Goal: Task Accomplishment & Management: Use online tool/utility

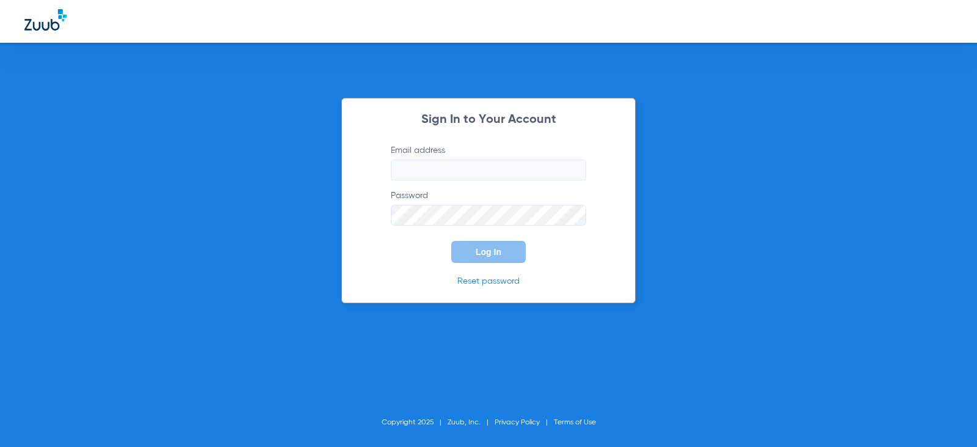
click at [487, 169] on input "Email address" at bounding box center [488, 169] width 195 height 21
type input "[EMAIL_ADDRESS][DOMAIN_NAME]"
click at [497, 249] on span "Log In" at bounding box center [489, 252] width 26 height 10
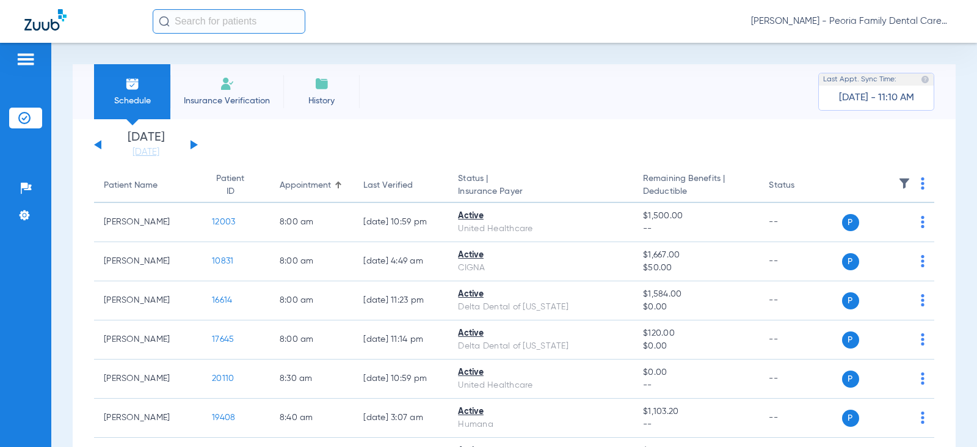
click at [230, 80] on img at bounding box center [227, 83] width 15 height 15
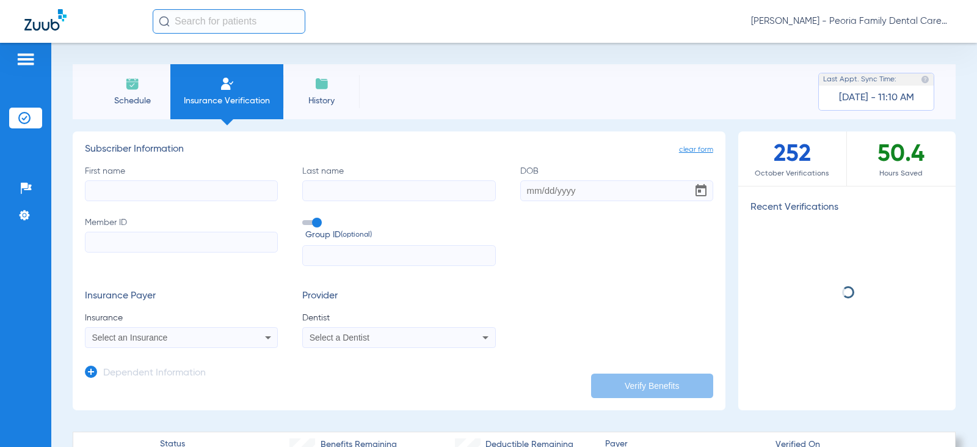
click at [189, 184] on input "First name" at bounding box center [181, 190] width 193 height 21
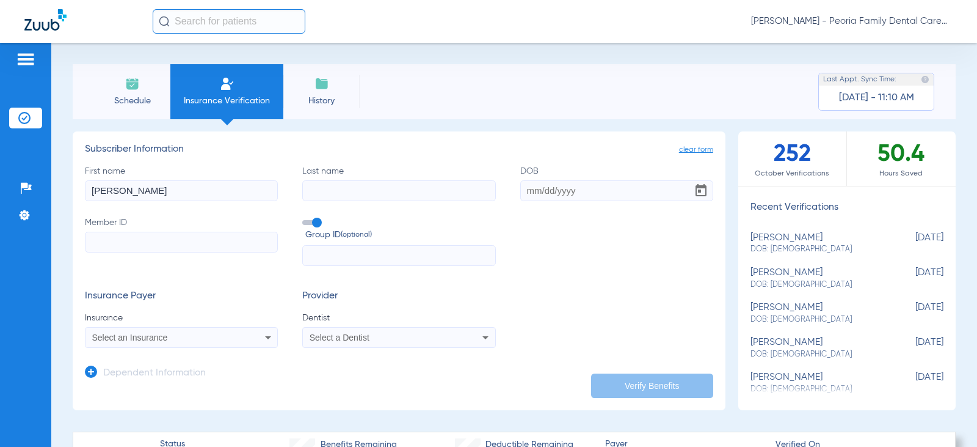
type input "[PERSON_NAME]"
click at [355, 191] on input "Last name" at bounding box center [398, 190] width 193 height 21
type input "wood"
click at [522, 190] on input "DOB" at bounding box center [616, 190] width 193 height 21
type input "[DATE]"
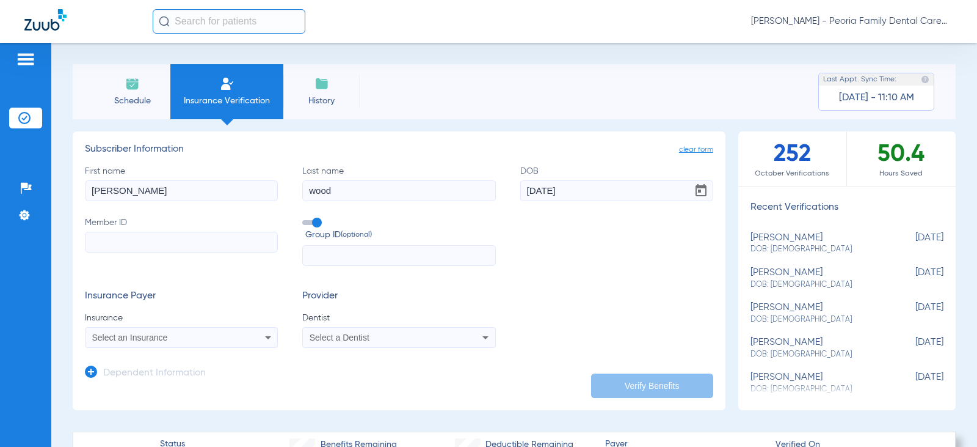
click at [222, 233] on input "Member ID" at bounding box center [181, 242] width 193 height 21
paste input "F56027214"
type input "F56027214"
click at [201, 336] on div "Select an Insurance" at bounding box center [164, 337] width 144 height 9
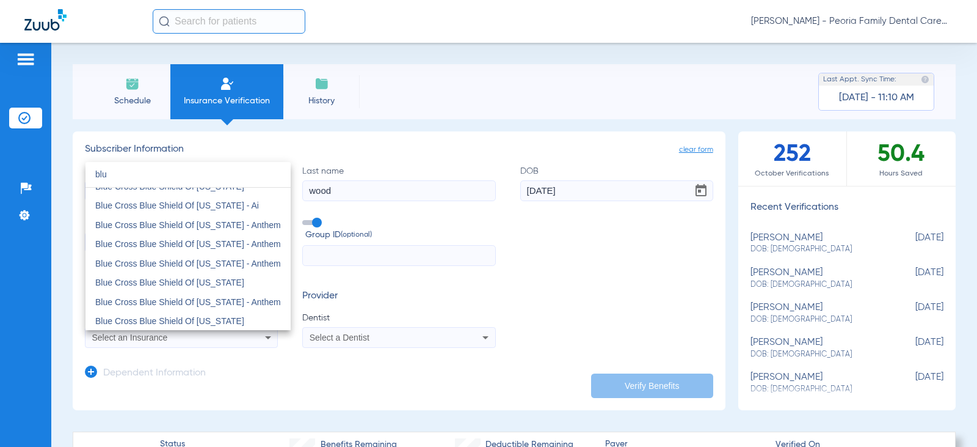
scroll to position [183, 0]
type input "blu"
click at [234, 281] on mat-option "Blue Cross Blue Shield Of [US_STATE]" at bounding box center [188, 284] width 205 height 20
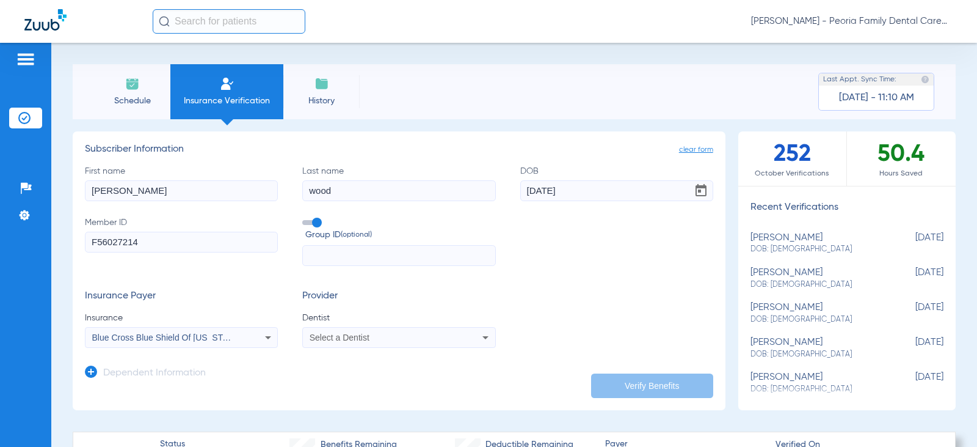
click at [367, 336] on span "Select a Dentist" at bounding box center [340, 337] width 60 height 10
type input "bela"
click at [375, 319] on span "[PERSON_NAME] 1790912046" at bounding box center [370, 320] width 119 height 9
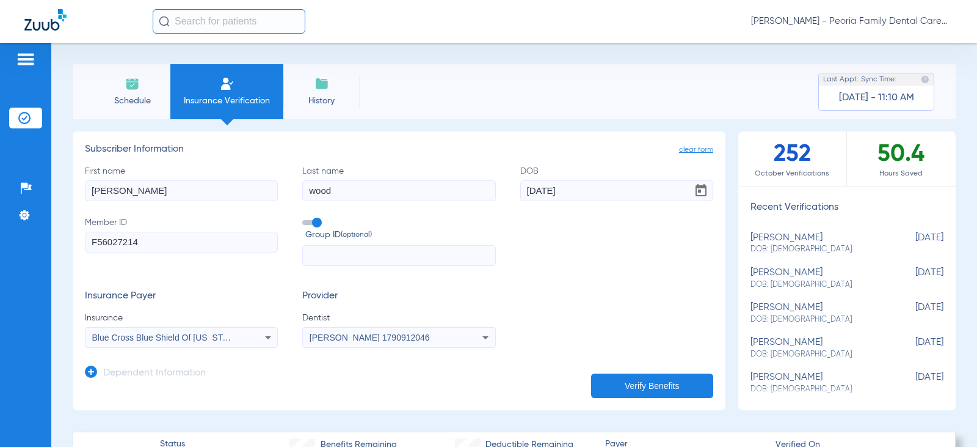
click at [628, 391] on button "Verify Benefits" at bounding box center [652, 385] width 122 height 24
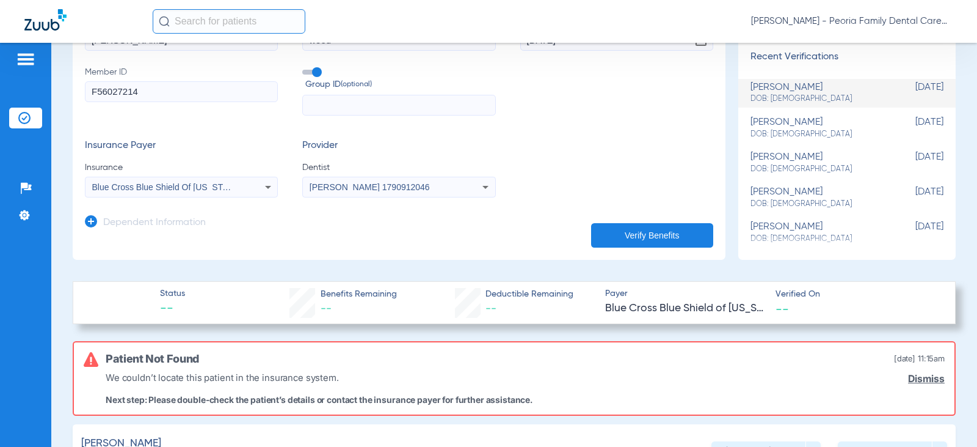
scroll to position [61, 0]
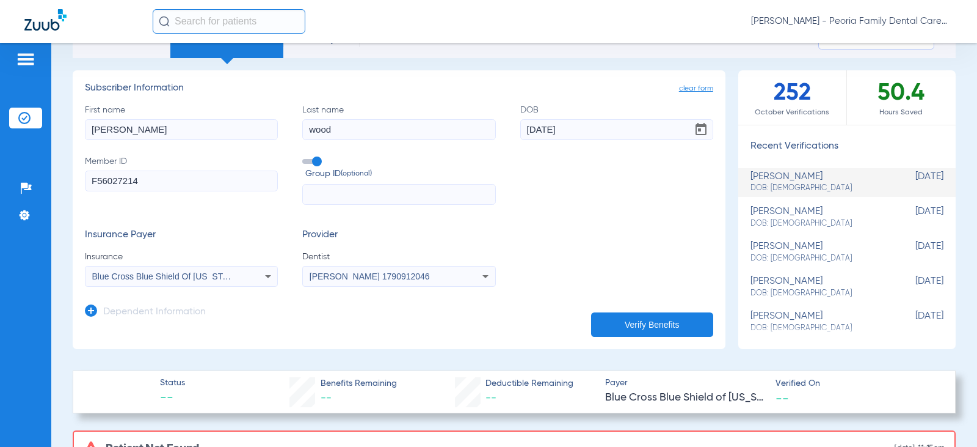
drag, startPoint x: 153, startPoint y: 129, endPoint x: 0, endPoint y: 106, distance: 154.6
click at [0, 106] on div "Patients Insurance Verification Setup Help Center Settings Schedule Insurance V…" at bounding box center [488, 266] width 977 height 447
type input "[PERSON_NAME]"
click at [88, 310] on icon at bounding box center [91, 310] width 12 height 12
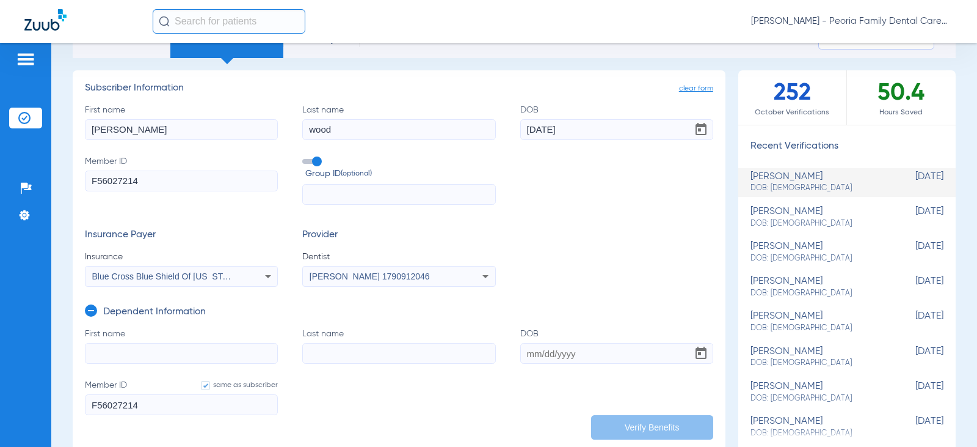
click at [141, 354] on input "First name" at bounding box center [181, 353] width 193 height 21
type input "[PERSON_NAME]"
click at [349, 354] on input "Last name" at bounding box center [398, 353] width 193 height 21
type input "wood"
click at [556, 353] on input "DOB" at bounding box center [616, 353] width 193 height 21
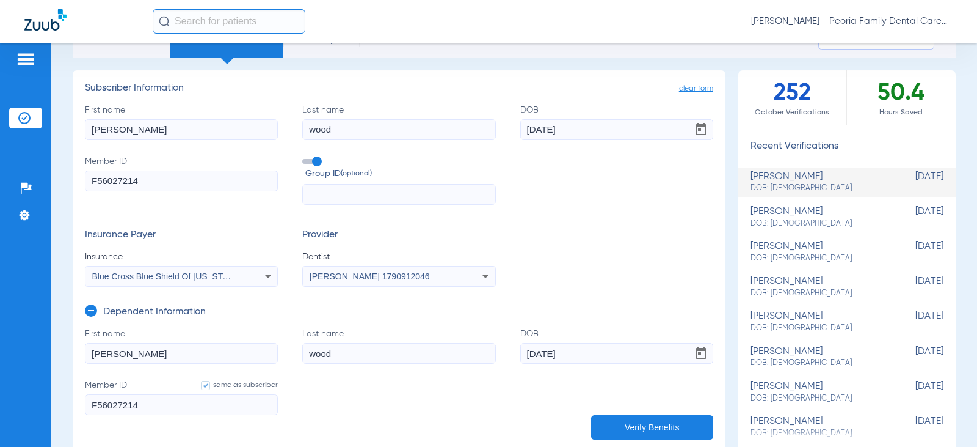
type input "[DATE]"
drag, startPoint x: 598, startPoint y: 127, endPoint x: 206, endPoint y: 123, distance: 392.2
click at [308, 123] on div "First name [PERSON_NAME] name [PERSON_NAME] DOB [DEMOGRAPHIC_DATA] Member ID F5…" at bounding box center [399, 154] width 629 height 101
type input "[DATE]"
click at [566, 203] on div "First name [PERSON_NAME] name [PERSON_NAME] DOB [DEMOGRAPHIC_DATA] Member ID F5…" at bounding box center [399, 154] width 629 height 101
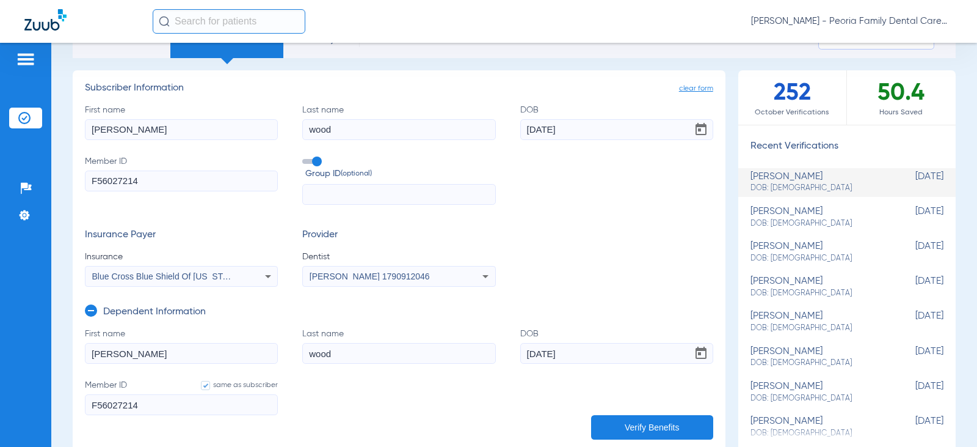
click at [646, 421] on button "Verify Benefits" at bounding box center [652, 427] width 122 height 24
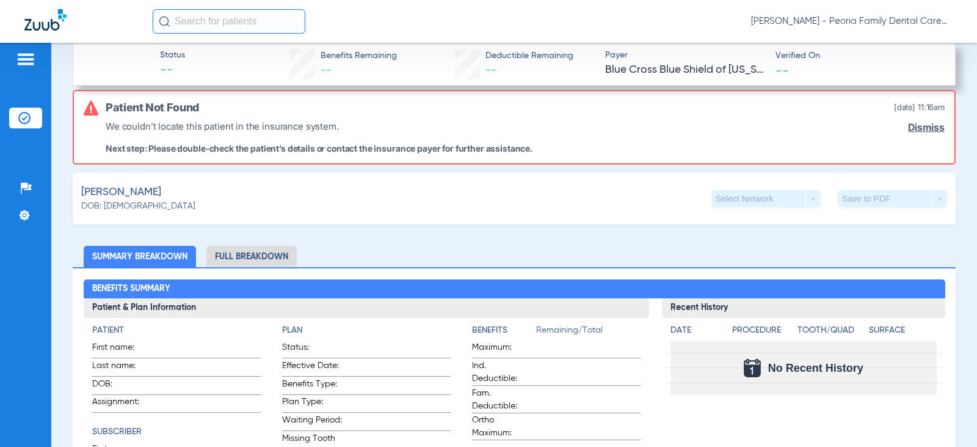
scroll to position [428, 0]
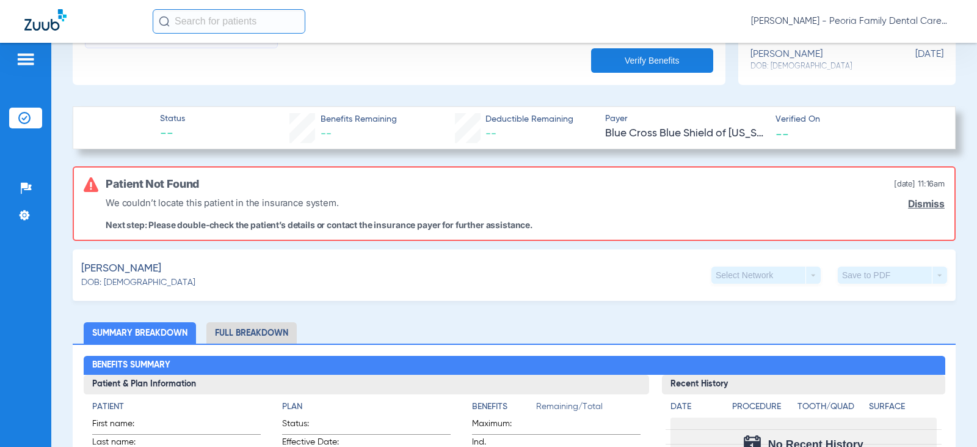
click at [914, 204] on link "Dismiss" at bounding box center [926, 204] width 37 height 12
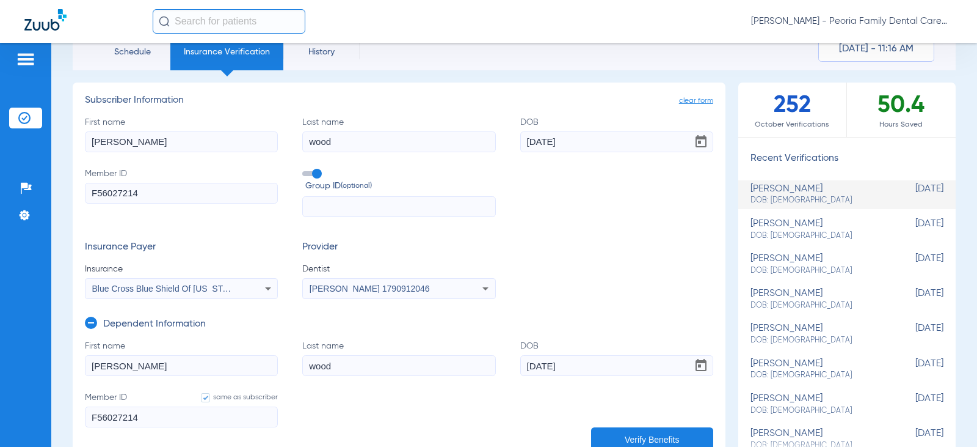
scroll to position [0, 0]
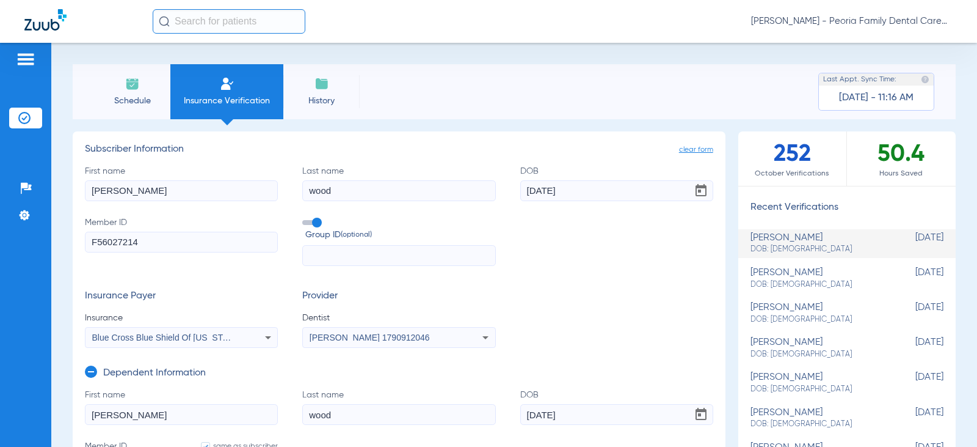
click at [775, 241] on div "[PERSON_NAME] DOB: [DEMOGRAPHIC_DATA]" at bounding box center [817, 243] width 132 height 23
click at [137, 87] on img at bounding box center [132, 83] width 15 height 15
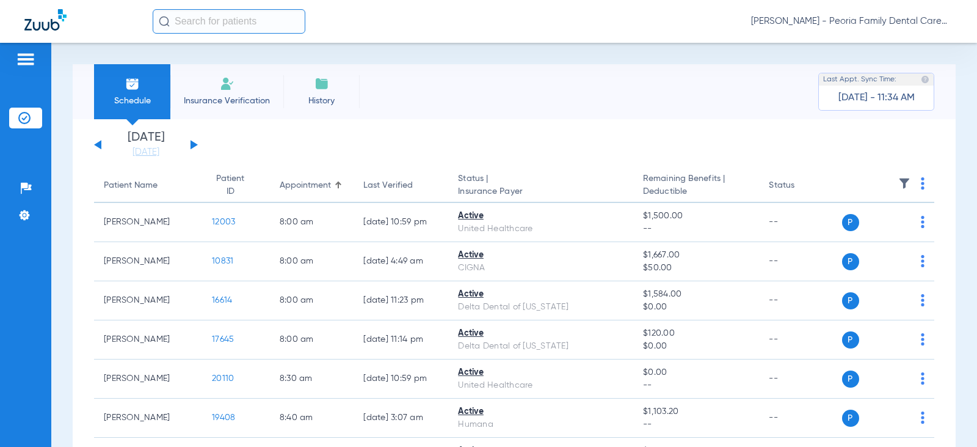
click at [193, 141] on div "[DATE] [DATE] [DATE] [DATE] [DATE] [DATE] [DATE] [DATE] [DATE] [DATE] [DATE] [D…" at bounding box center [146, 144] width 104 height 27
click at [193, 142] on button at bounding box center [194, 144] width 7 height 9
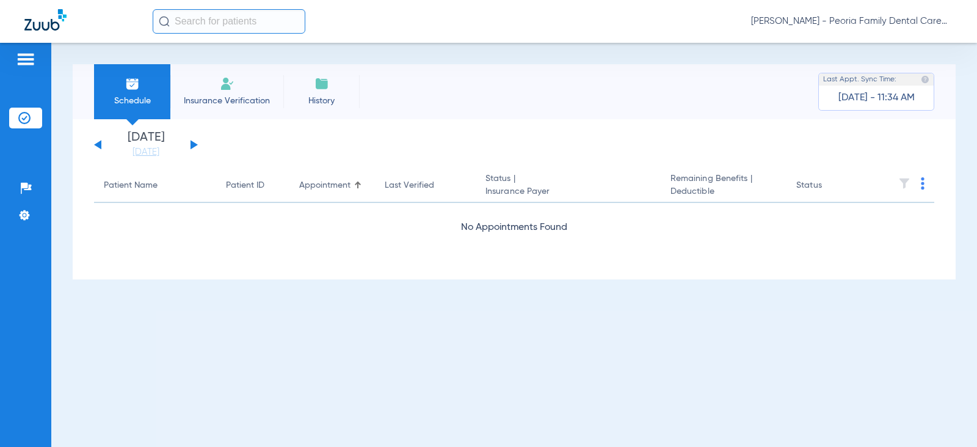
click at [193, 142] on button at bounding box center [194, 144] width 7 height 9
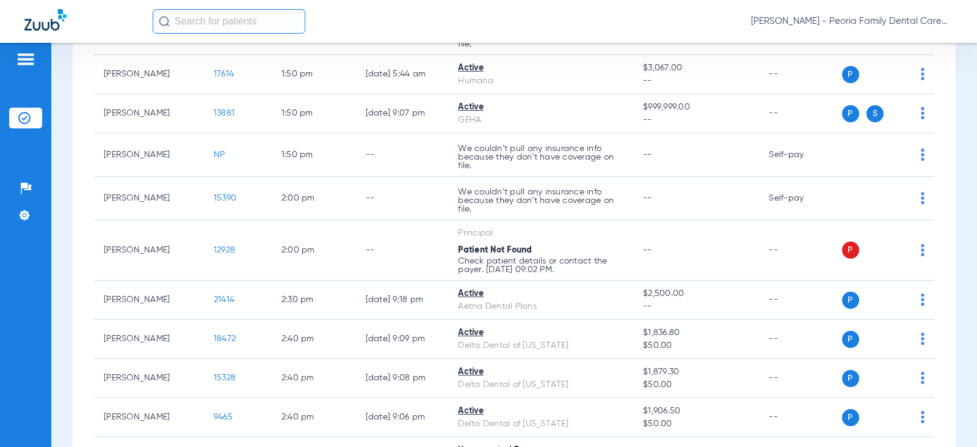
scroll to position [940, 0]
